Goal: Information Seeking & Learning: Learn about a topic

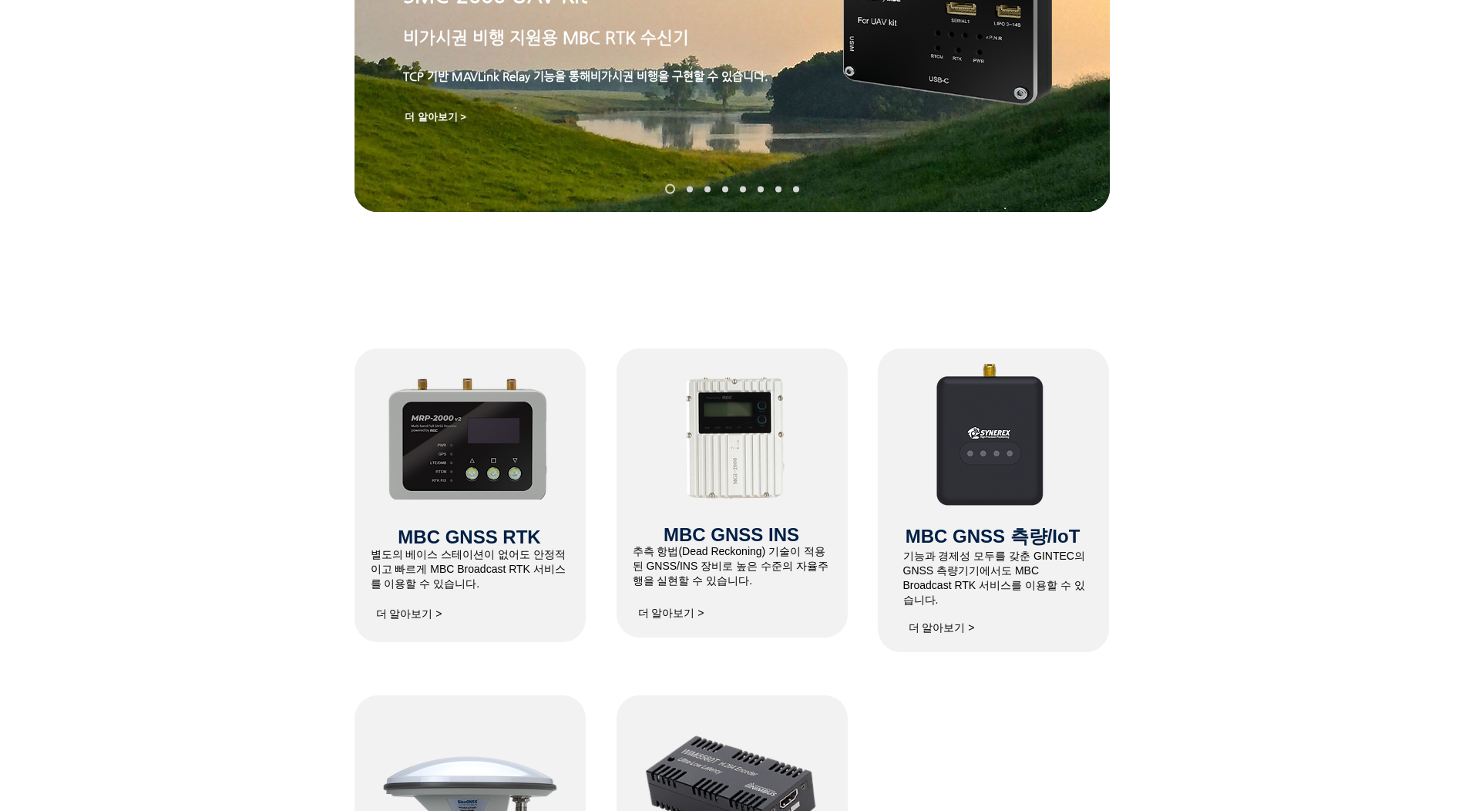
scroll to position [462, 0]
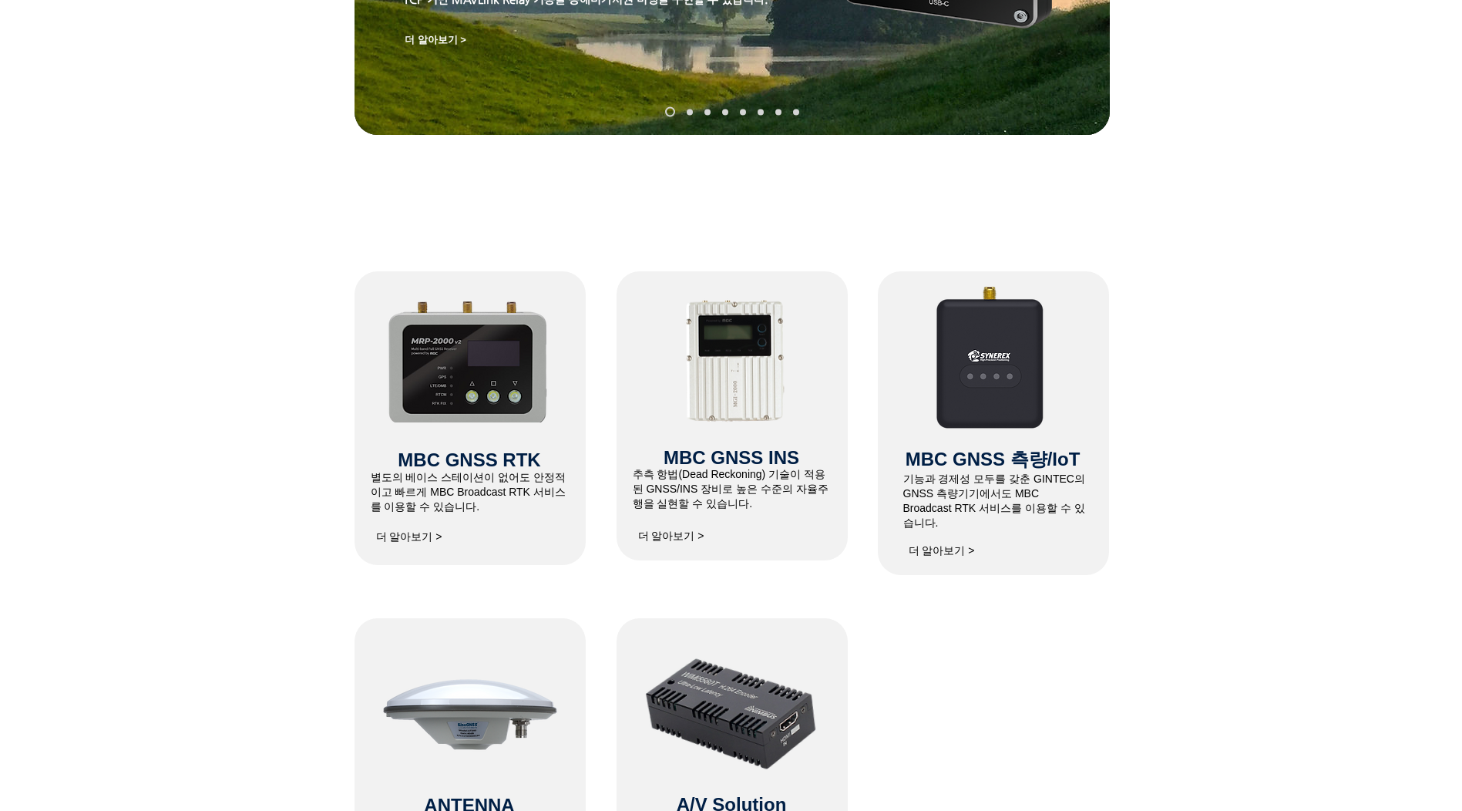
click at [436, 465] on span "MBC GNSS RTK" at bounding box center [469, 459] width 143 height 21
click at [405, 540] on span "더 알아보기 >" at bounding box center [409, 537] width 66 height 14
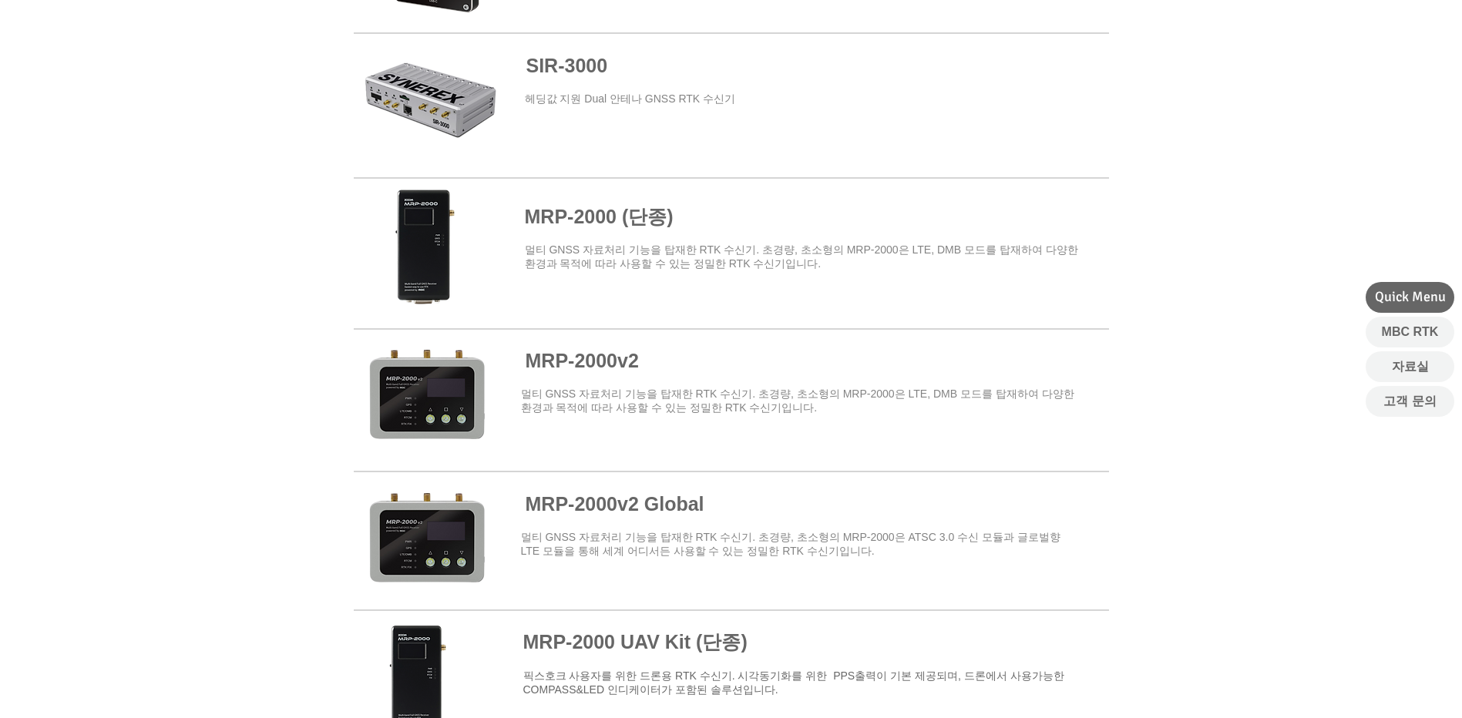
scroll to position [1002, 0]
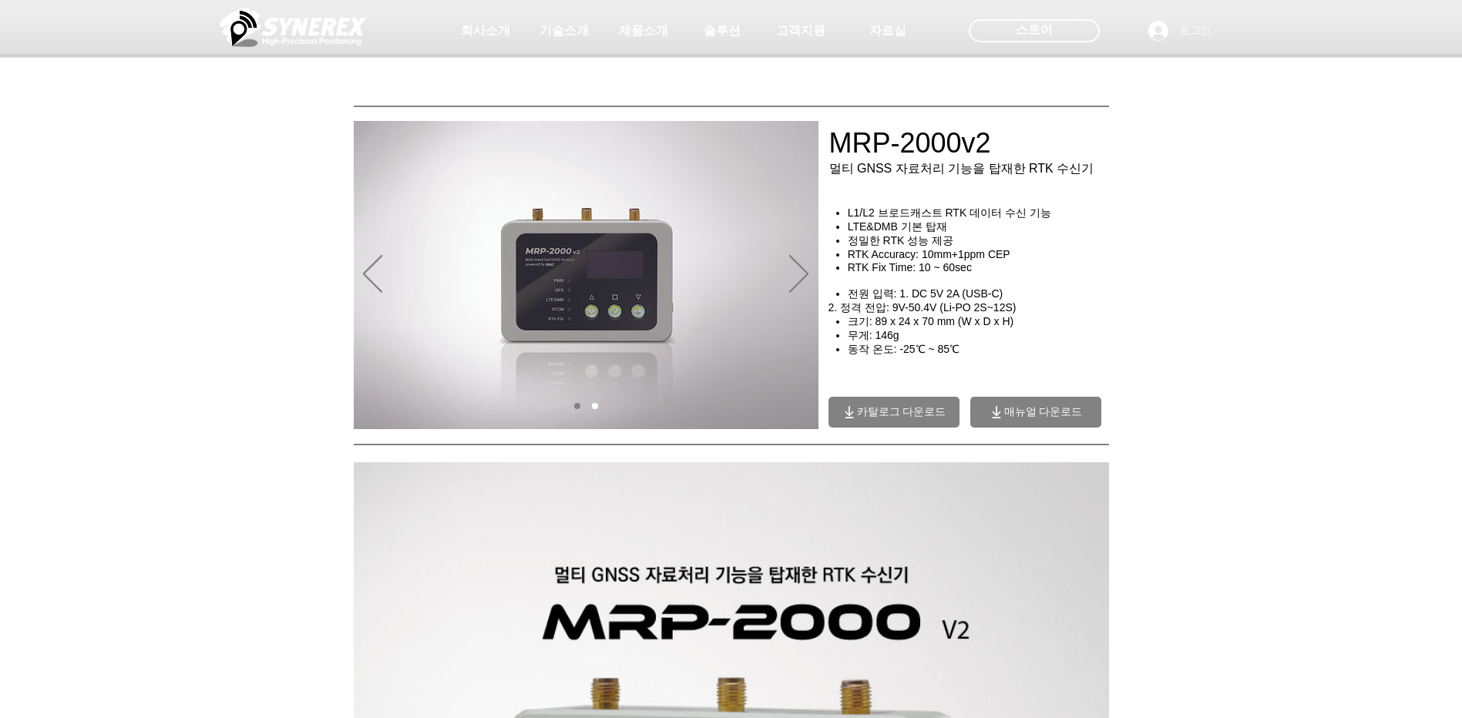
drag, startPoint x: 959, startPoint y: 143, endPoint x: 1001, endPoint y: 144, distance: 41.6
click at [1001, 144] on div at bounding box center [731, 114] width 1462 height 228
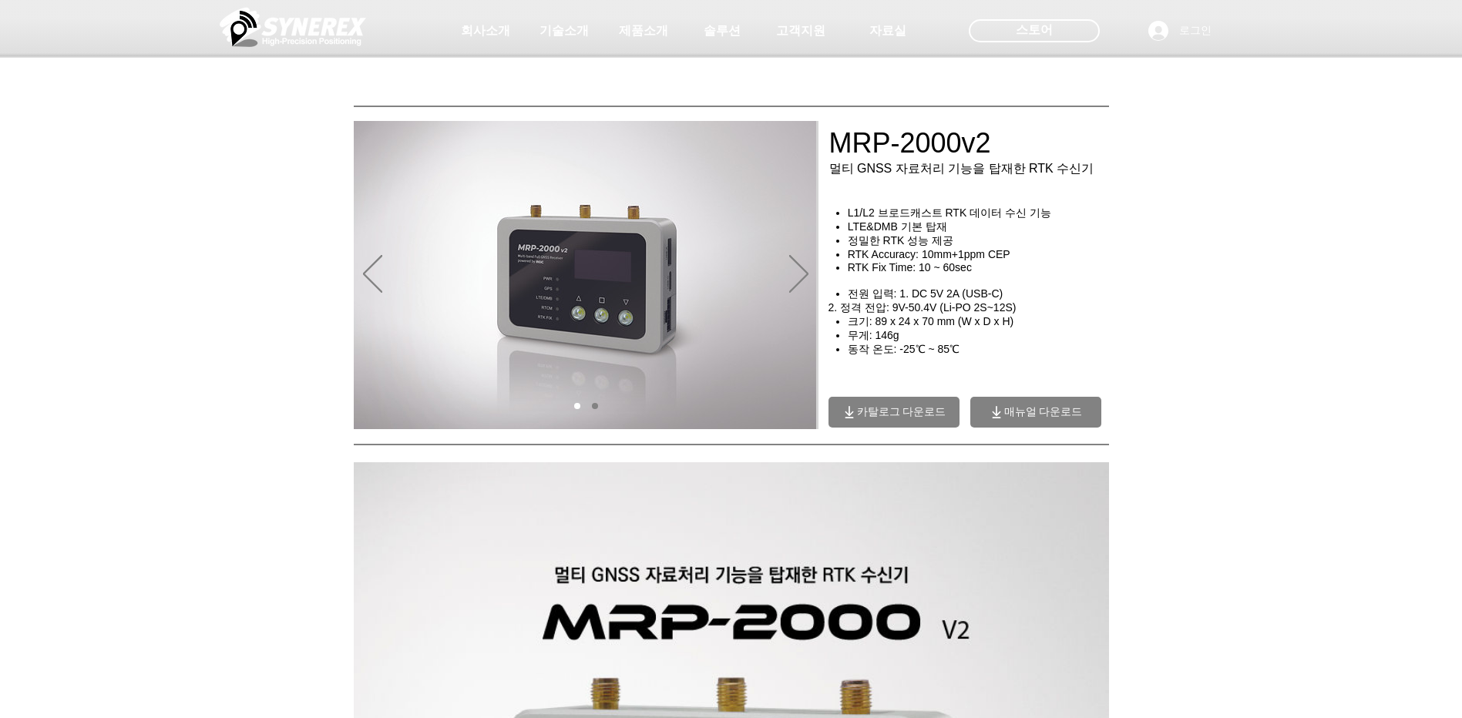
click at [1231, 425] on div "main content" at bounding box center [731, 336] width 1462 height 200
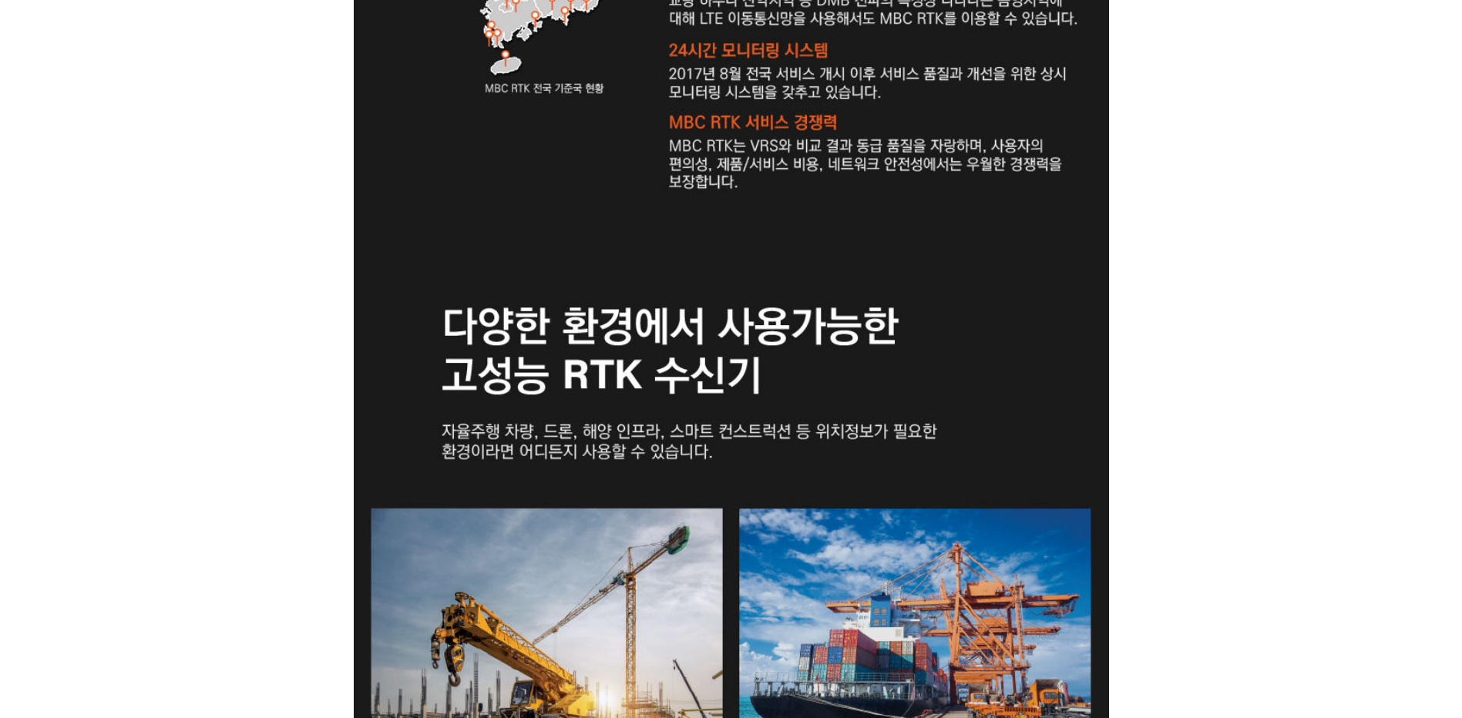
scroll to position [1926, 0]
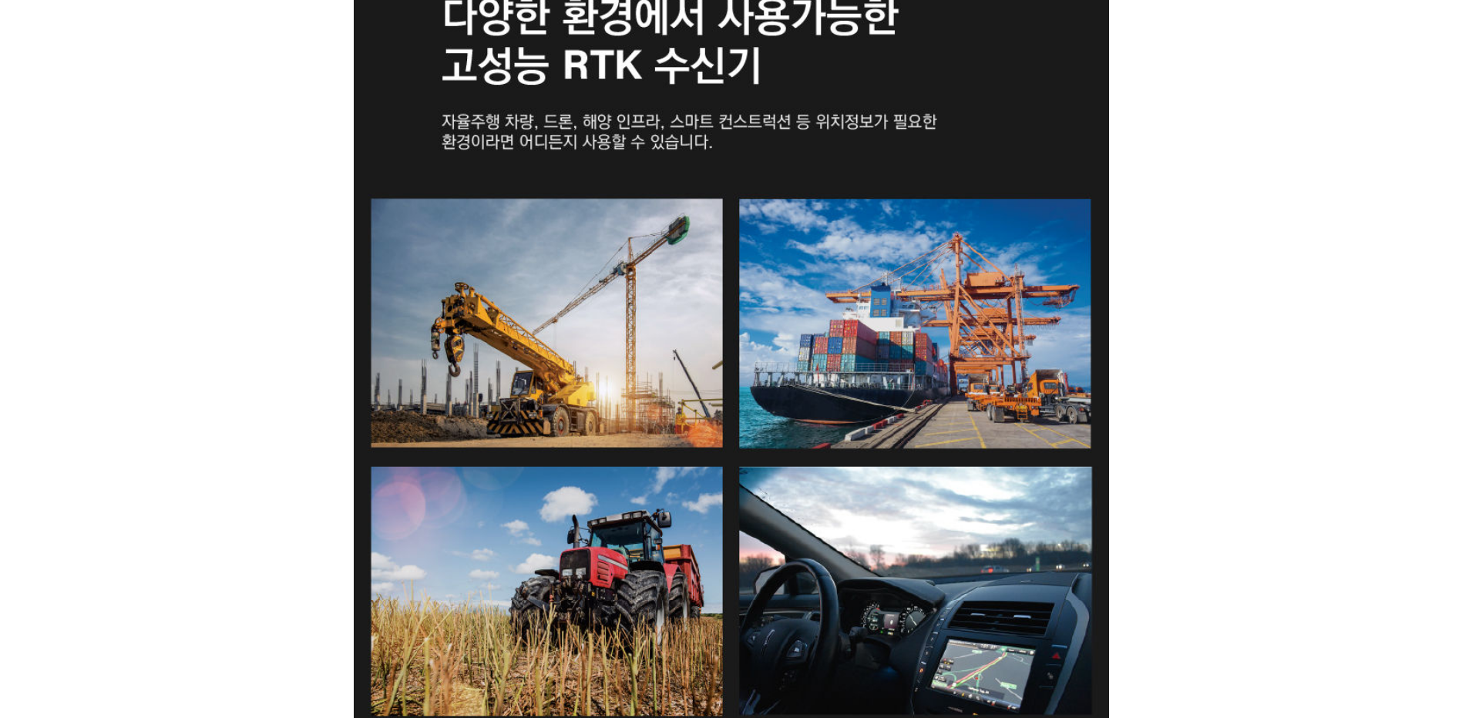
drag, startPoint x: 1214, startPoint y: 401, endPoint x: 1209, endPoint y: 501, distance: 99.5
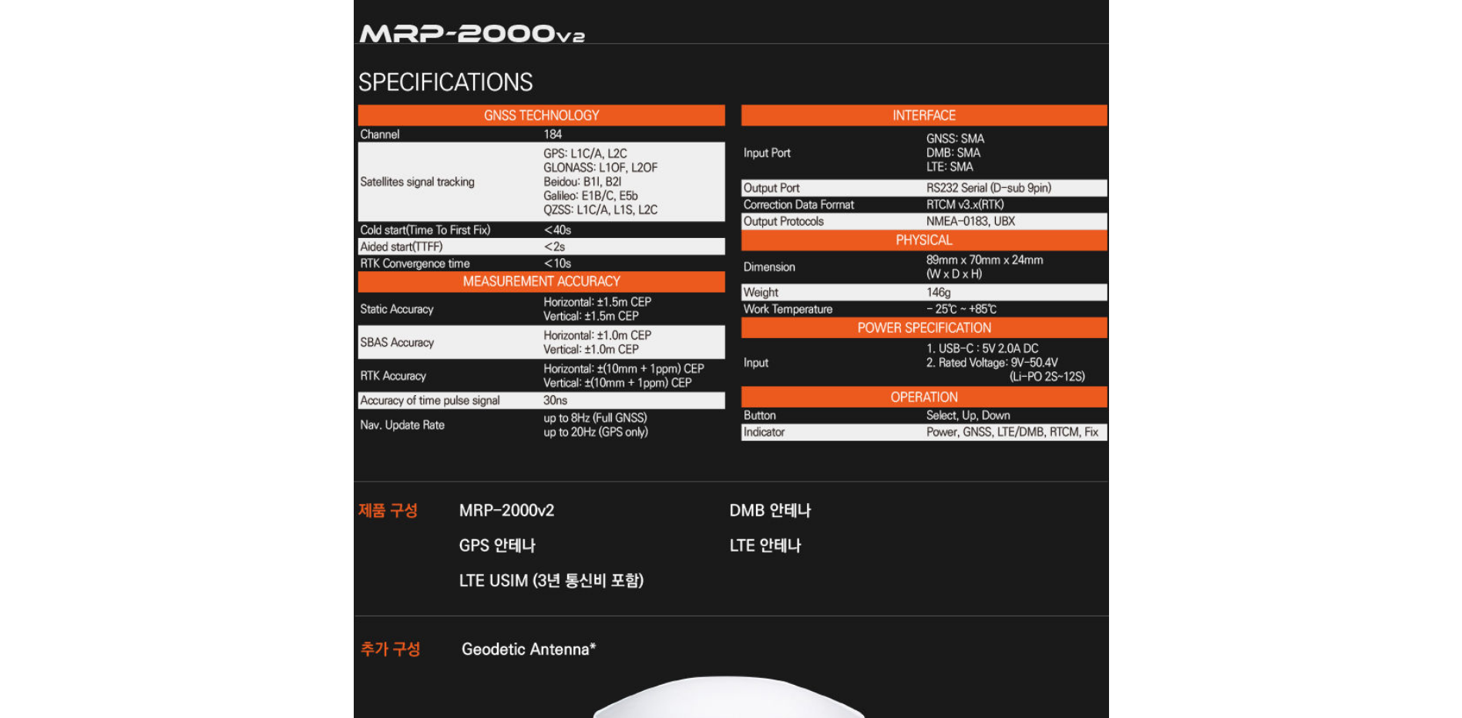
scroll to position [4750, 0]
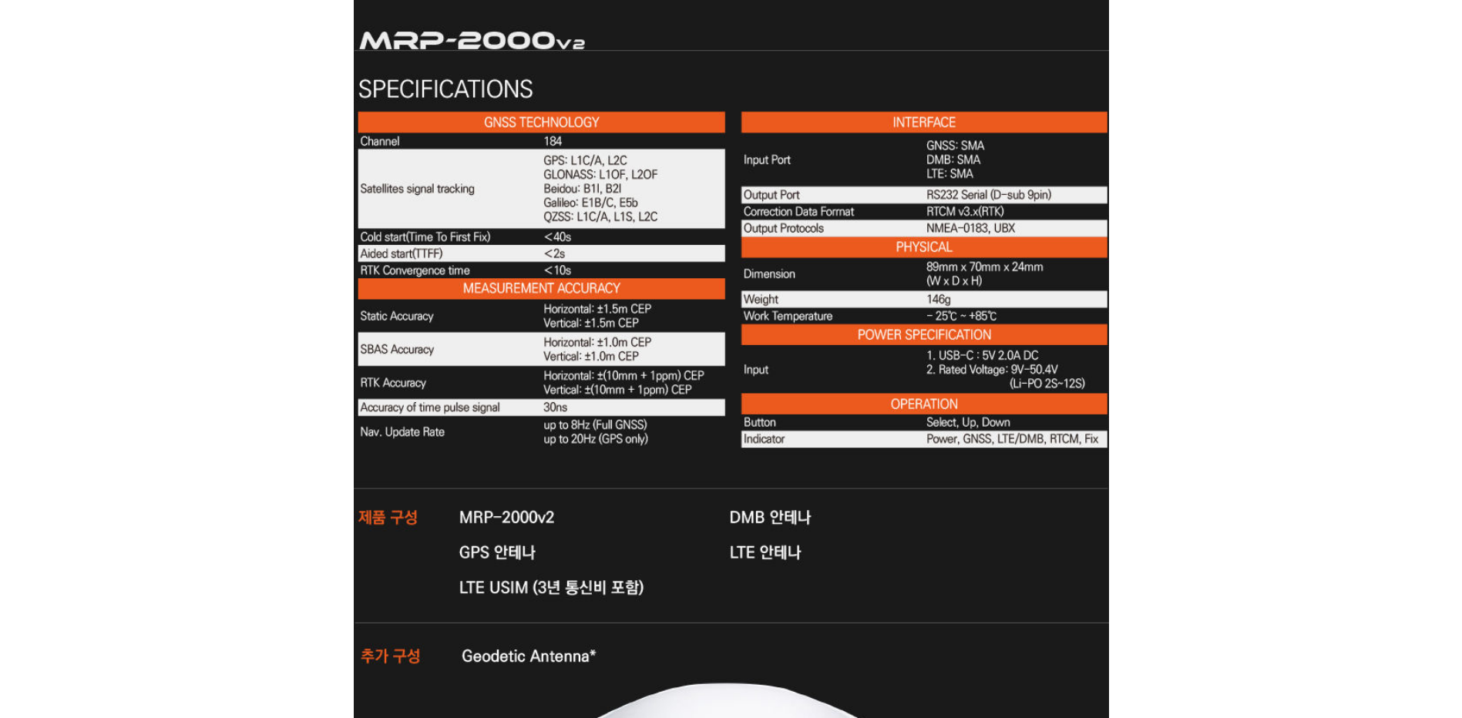
drag, startPoint x: 1224, startPoint y: 539, endPoint x: 1225, endPoint y: 514, distance: 24.7
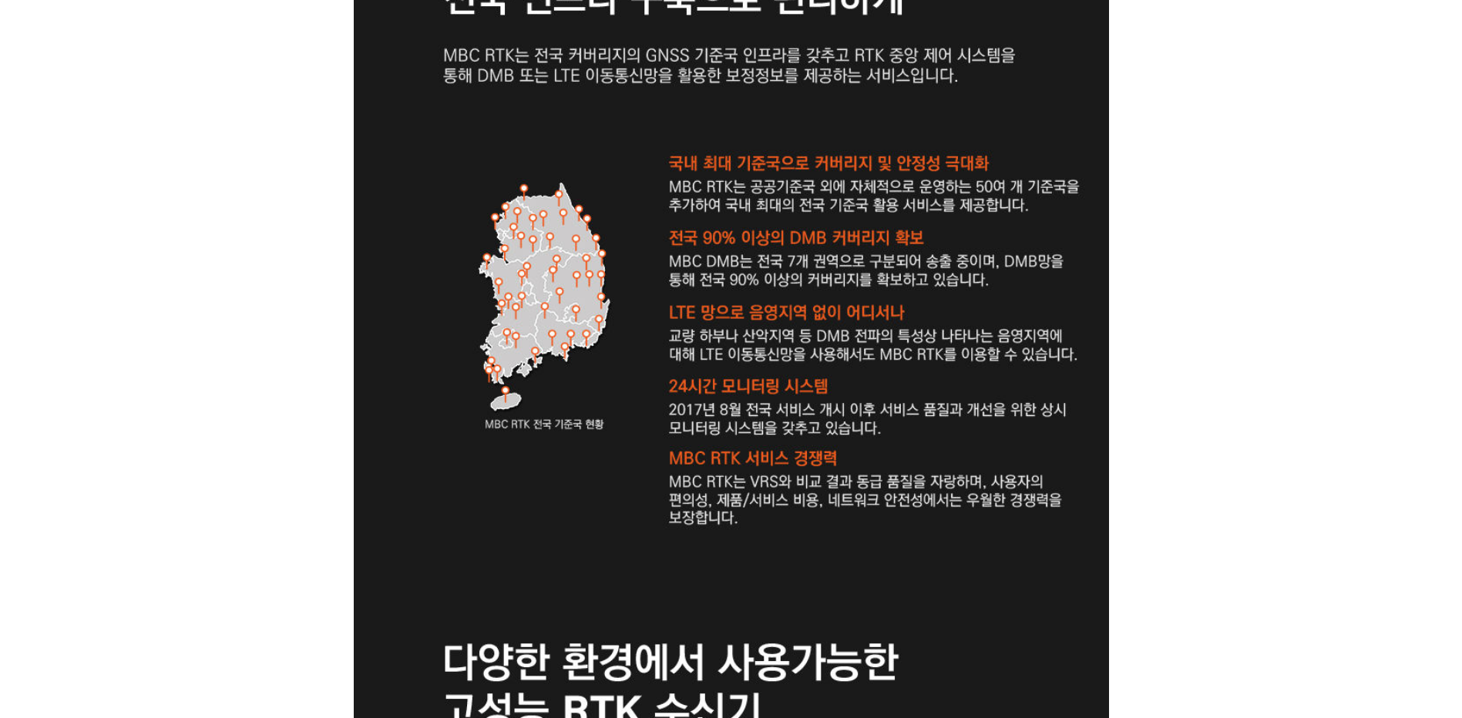
scroll to position [1822, 0]
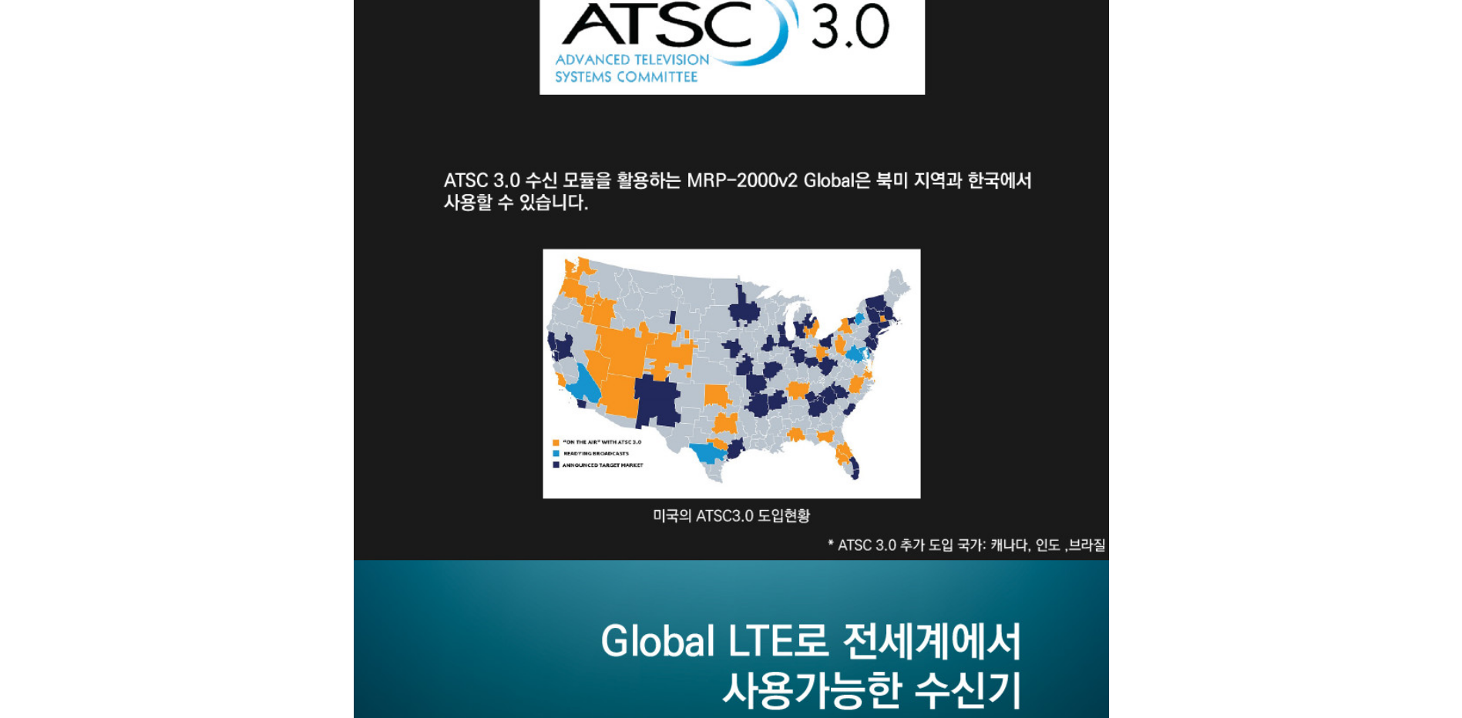
scroll to position [1926, 0]
